Goal: Complete application form

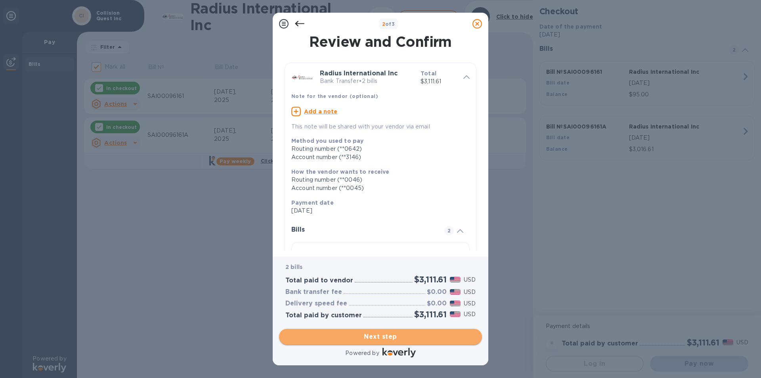
click at [365, 335] on span "Next step" at bounding box center [380, 337] width 190 height 10
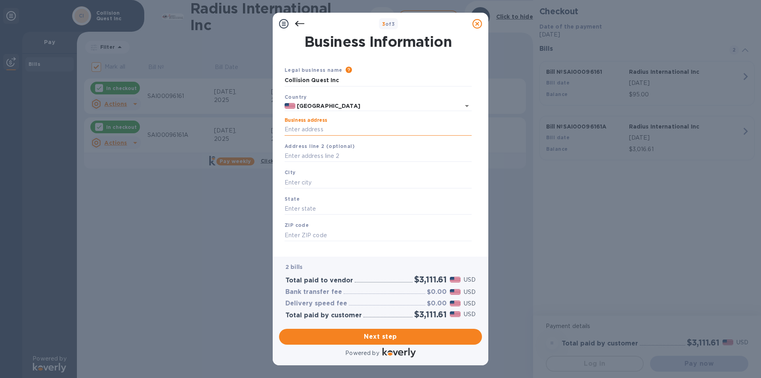
click at [310, 130] on input "Business address" at bounding box center [377, 130] width 187 height 12
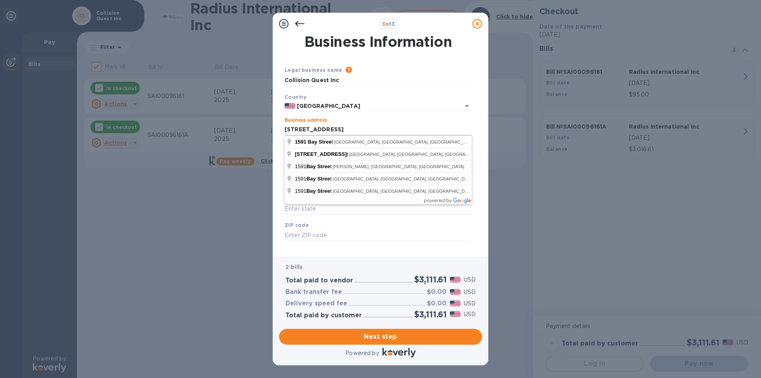
type input "[STREET_ADDRESS]"
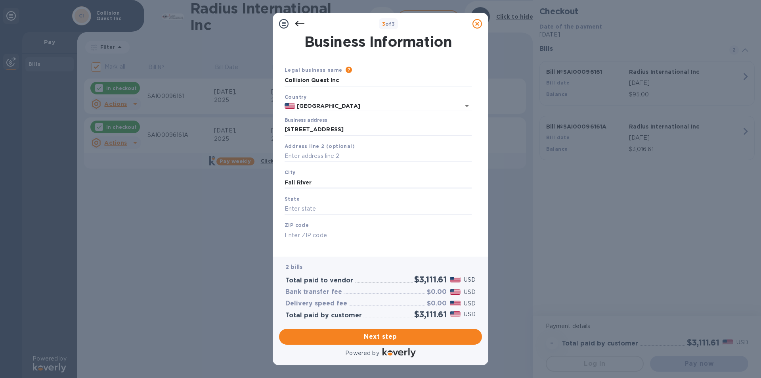
type input "Fall River"
type input "MA"
type input "02724"
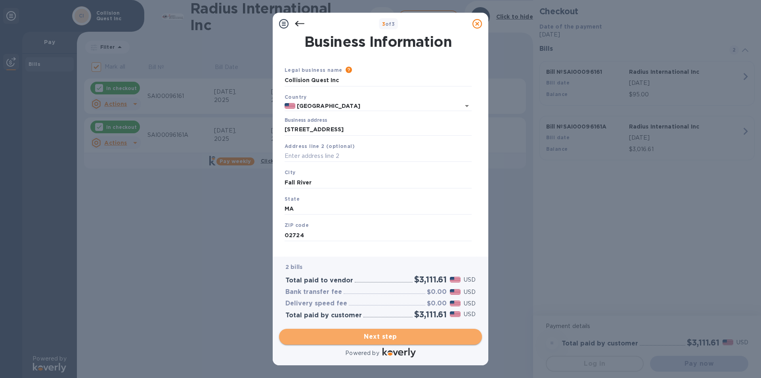
click at [354, 334] on span "Next step" at bounding box center [380, 337] width 190 height 10
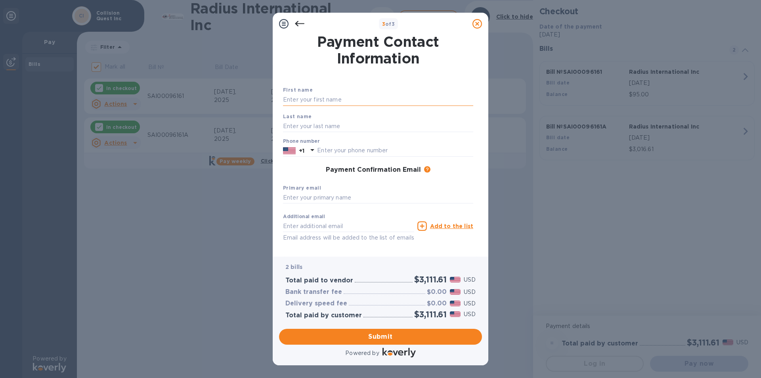
click at [317, 103] on input "text" at bounding box center [378, 100] width 190 height 12
type input "[PERSON_NAME]"
type input "Fregault"
type input "5086755422"
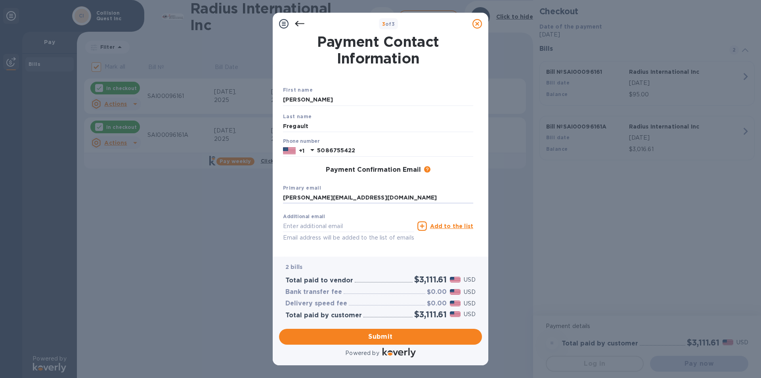
type input "[PERSON_NAME][EMAIL_ADDRESS][DOMAIN_NAME]"
click at [362, 332] on span "Submit" at bounding box center [380, 337] width 190 height 10
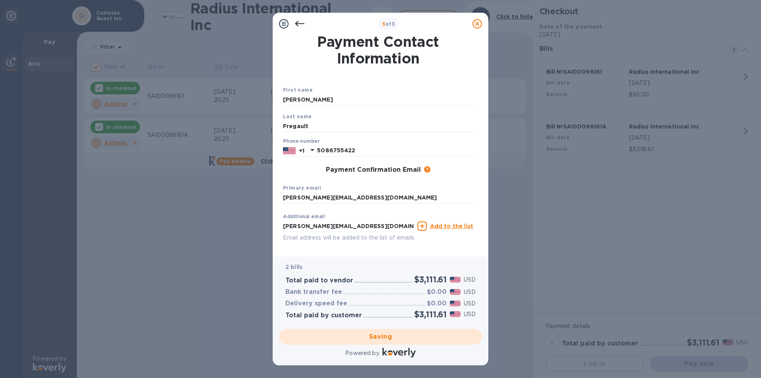
checkbox input "false"
